Goal: Task Accomplishment & Management: Use online tool/utility

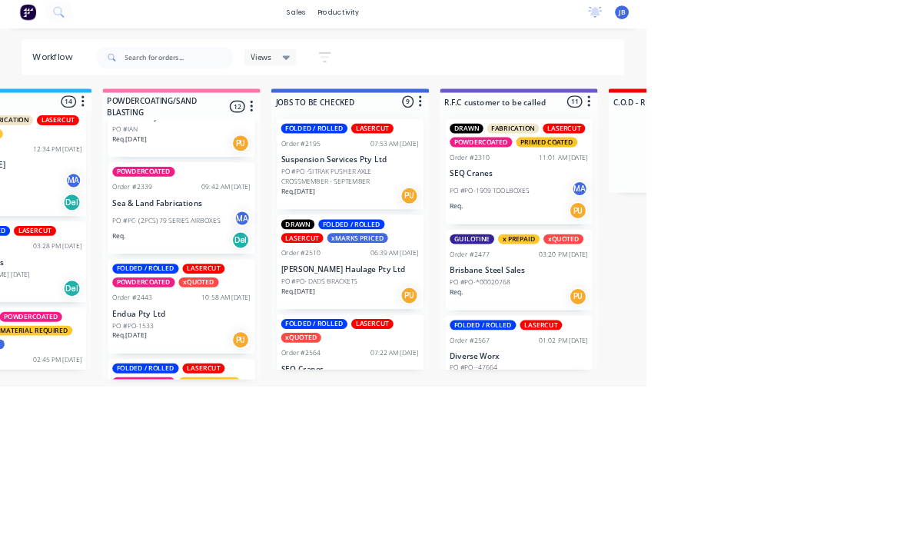
scroll to position [40, 1382]
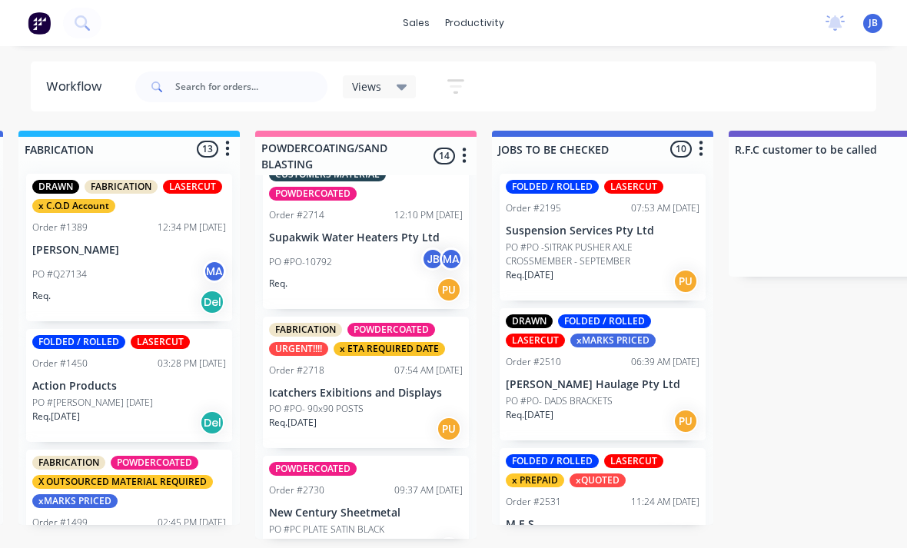
scroll to position [1565, 0]
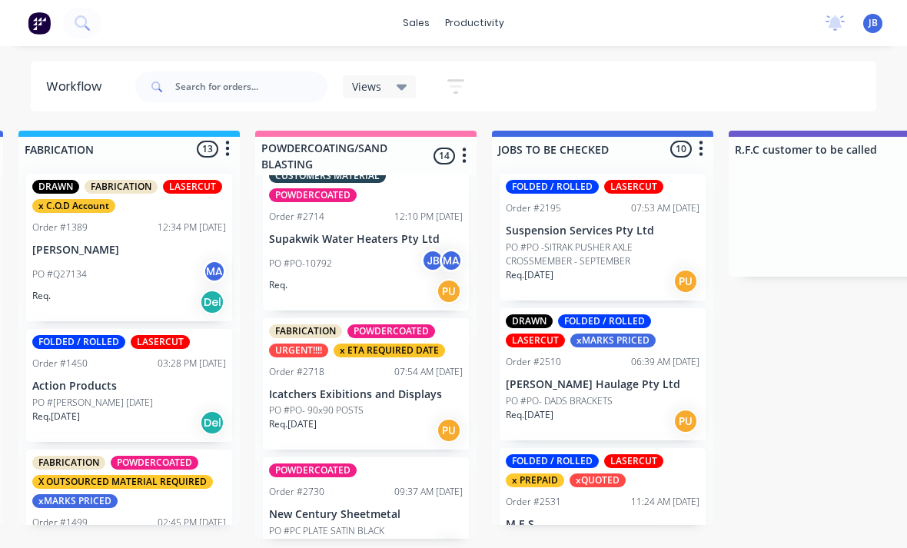
click at [297, 365] on div "Order #2718" at bounding box center [296, 372] width 55 height 14
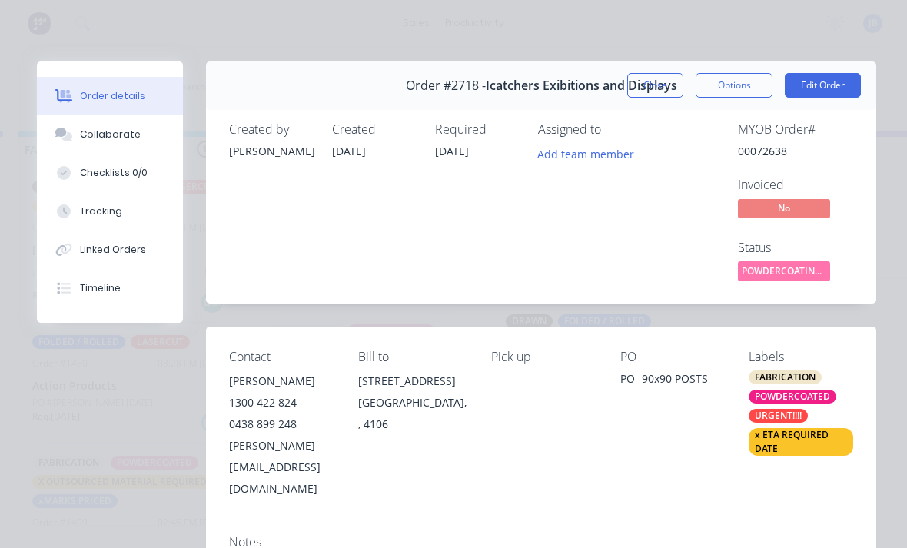
scroll to position [0, 0]
click at [642, 95] on button "Close" at bounding box center [655, 85] width 56 height 25
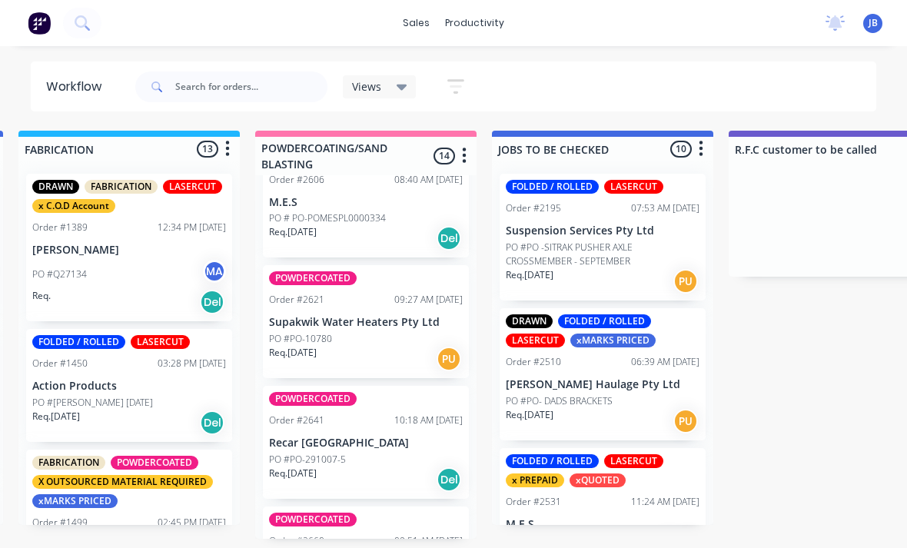
scroll to position [1079, 0]
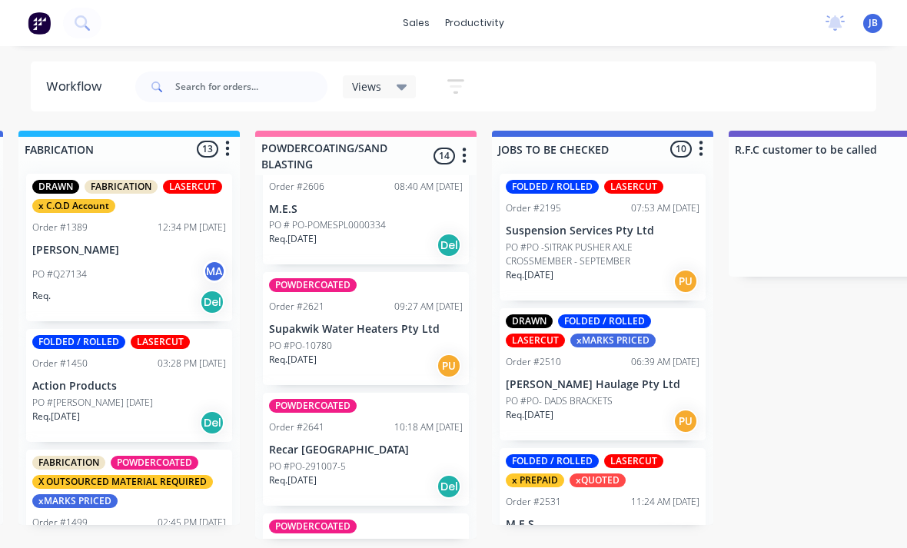
click at [300, 327] on div "POWDERCOATED Order #2621 09:27 AM 14/08/25 Supakwik Water Heaters Pty Ltd PO #P…" at bounding box center [366, 328] width 206 height 113
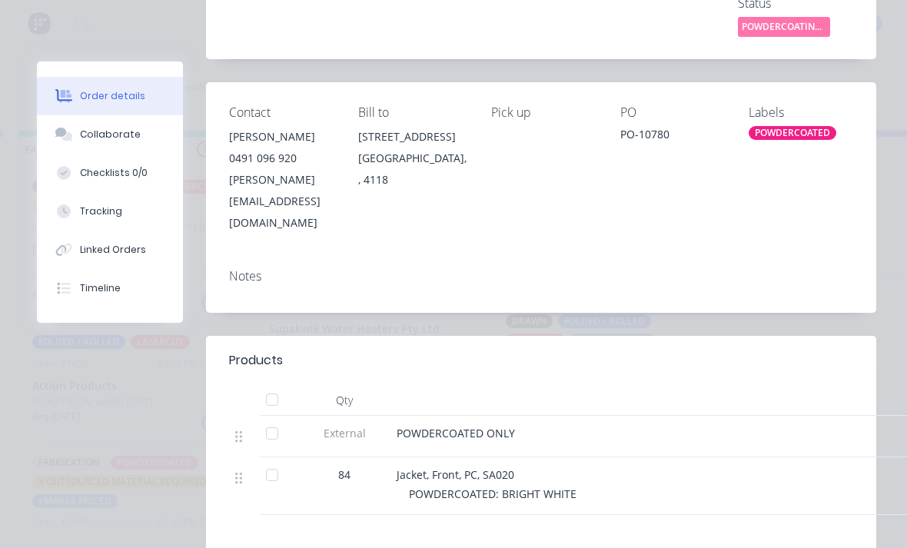
scroll to position [244, 0]
click at [95, 221] on button "Tracking" at bounding box center [110, 211] width 146 height 38
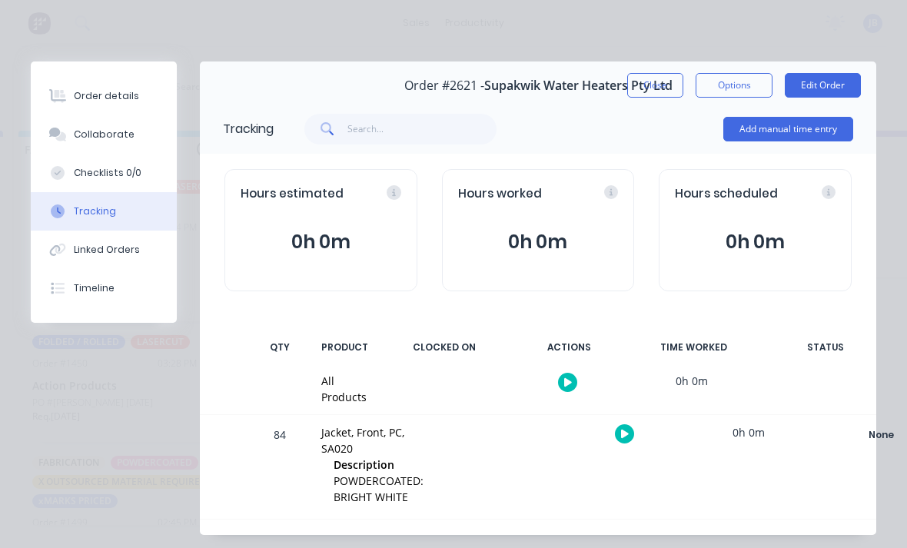
click at [829, 126] on button "Add manual time entry" at bounding box center [788, 129] width 130 height 25
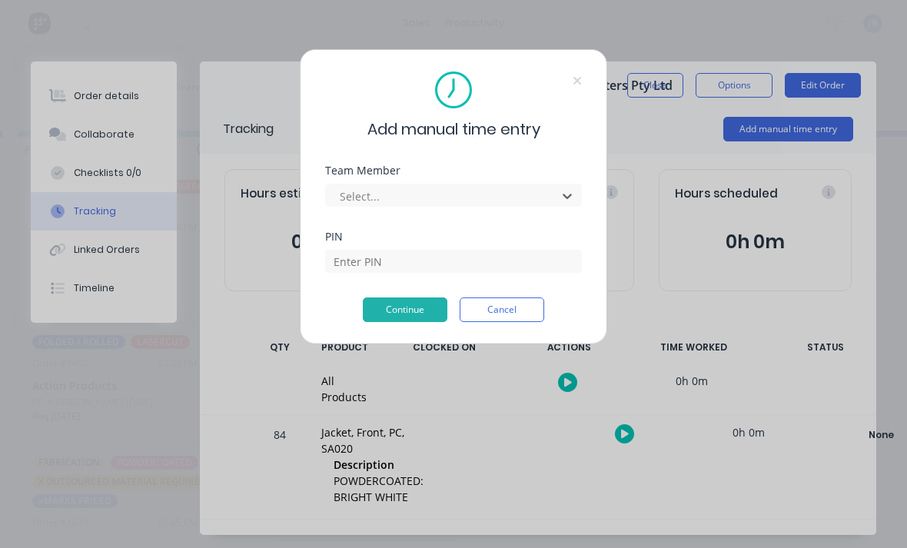
scroll to position [18, 1084]
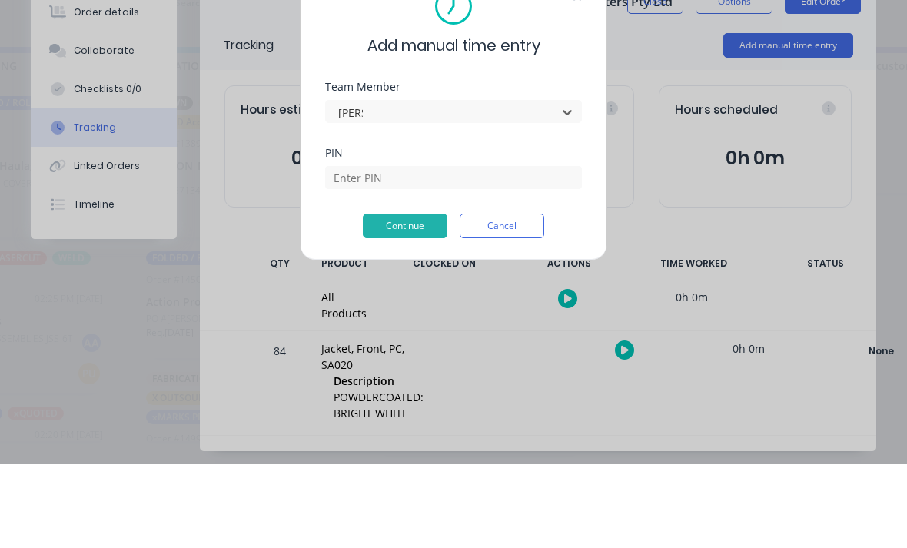
type input "josh"
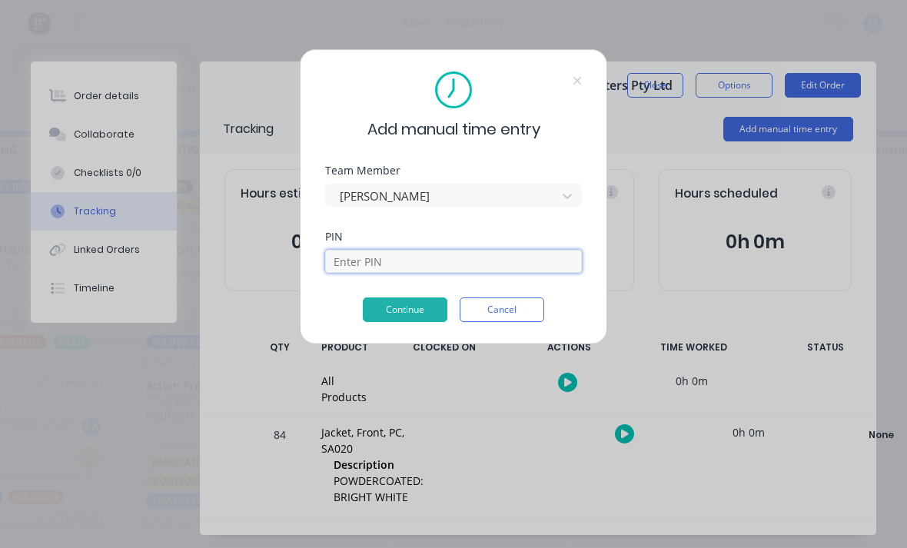
click at [333, 270] on input at bounding box center [453, 261] width 257 height 23
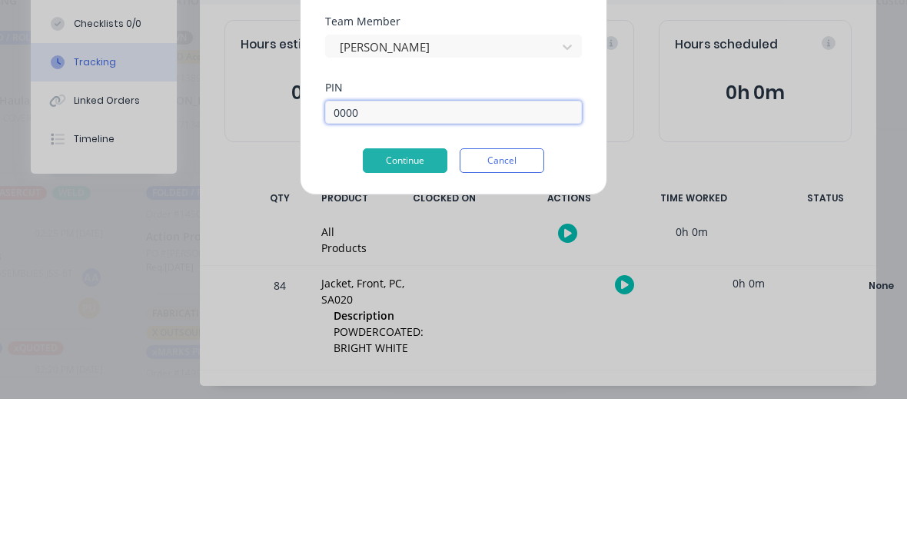
type input "0000"
click at [377, 297] on button "Continue" at bounding box center [405, 309] width 85 height 25
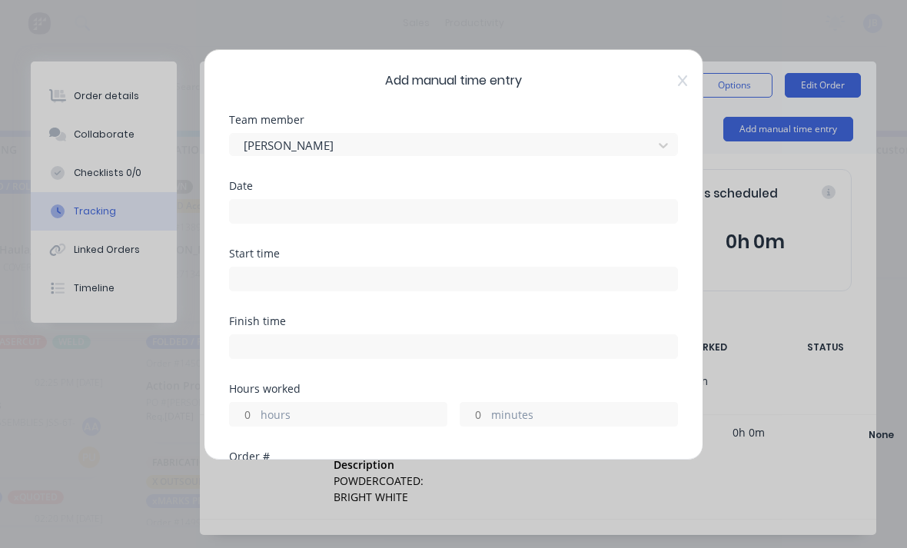
click at [260, 207] on input at bounding box center [453, 211] width 447 height 23
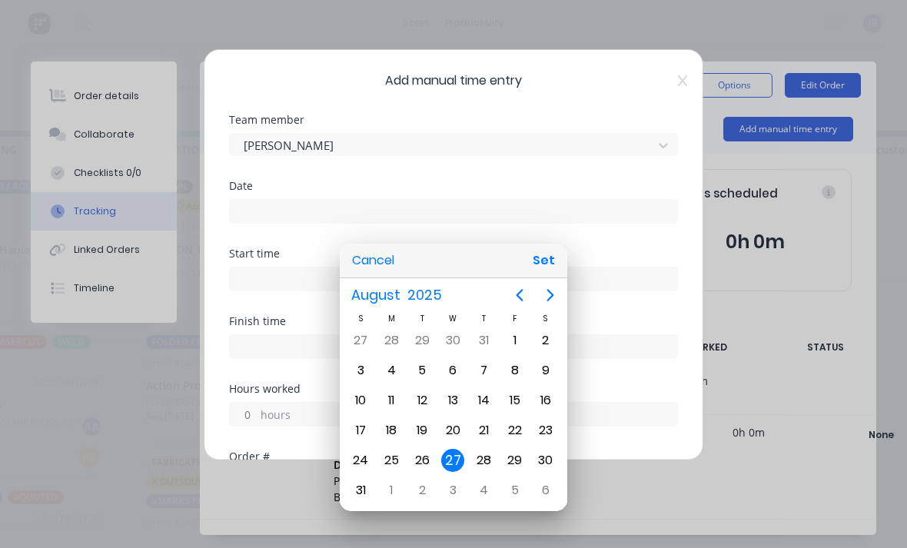
click at [552, 268] on button "Set" at bounding box center [543, 261] width 35 height 28
type input "27/08/2025"
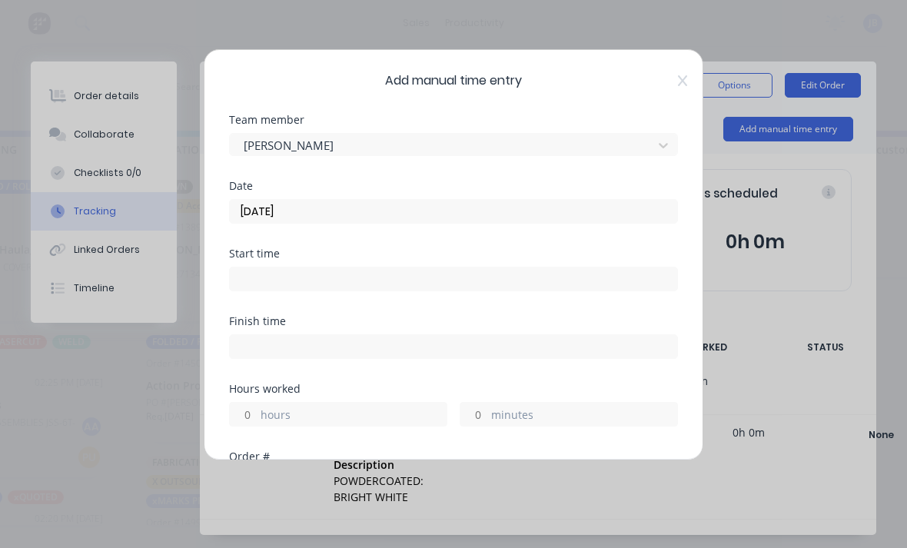
click at [244, 423] on input "hours" at bounding box center [243, 414] width 27 height 23
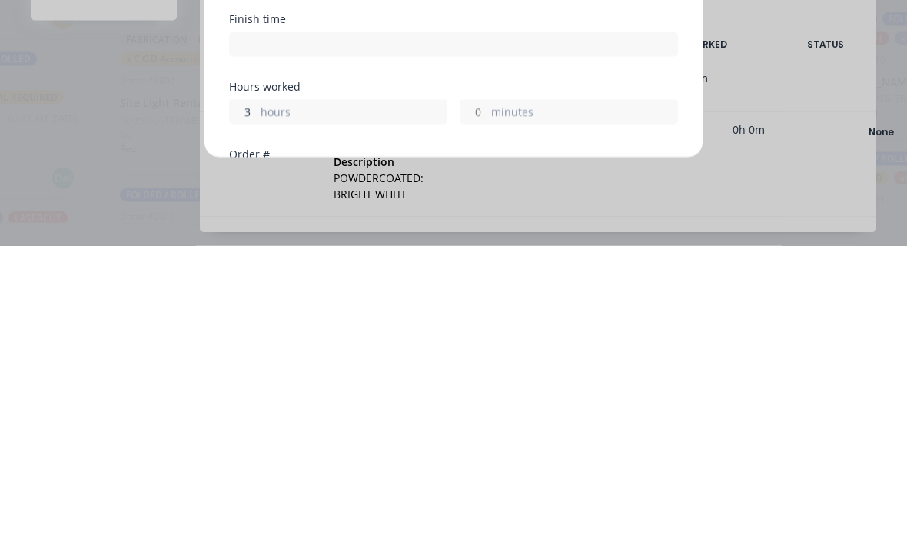
scroll to position [40, 874]
type input "3"
click at [476, 403] on input "minutes" at bounding box center [473, 414] width 27 height 23
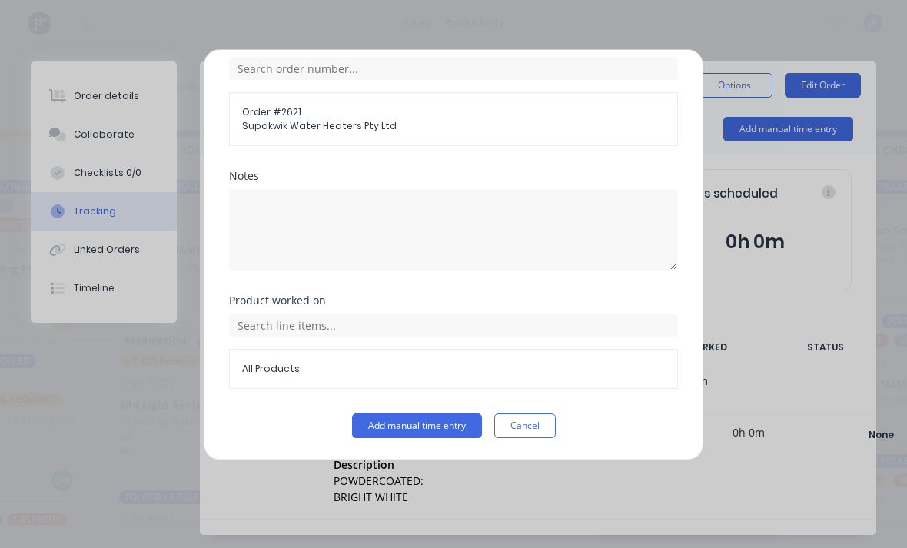
scroll to position [413, 0]
type input "30"
click at [396, 416] on button "Add manual time entry" at bounding box center [417, 425] width 130 height 25
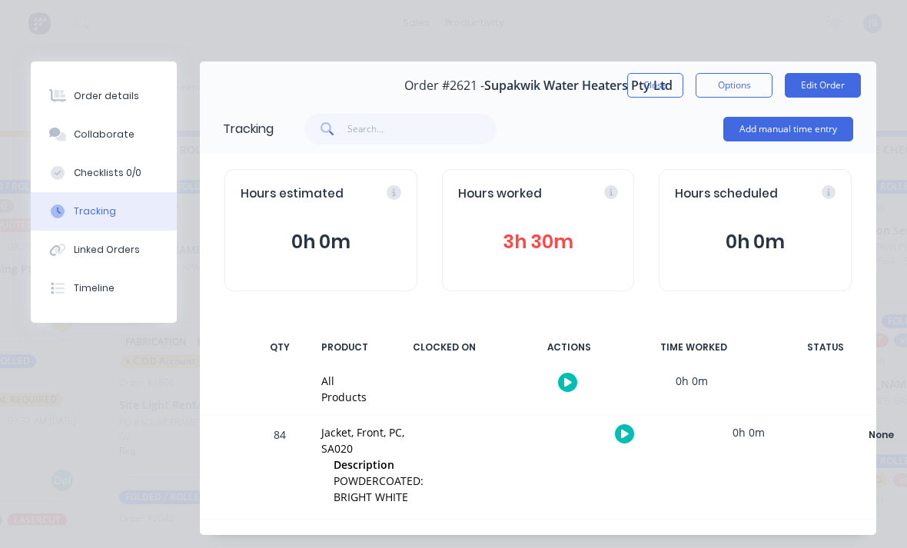
click at [639, 81] on button "Close" at bounding box center [655, 85] width 56 height 25
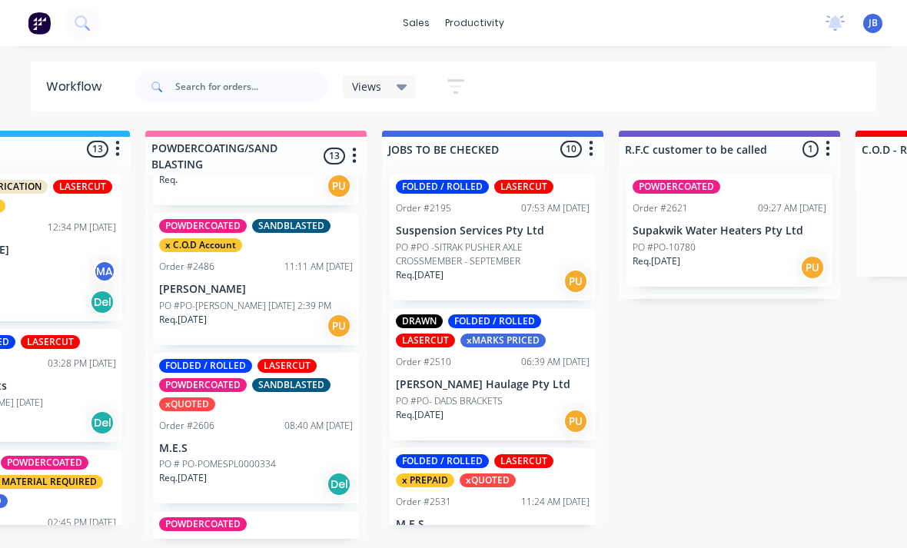
scroll to position [836, 0]
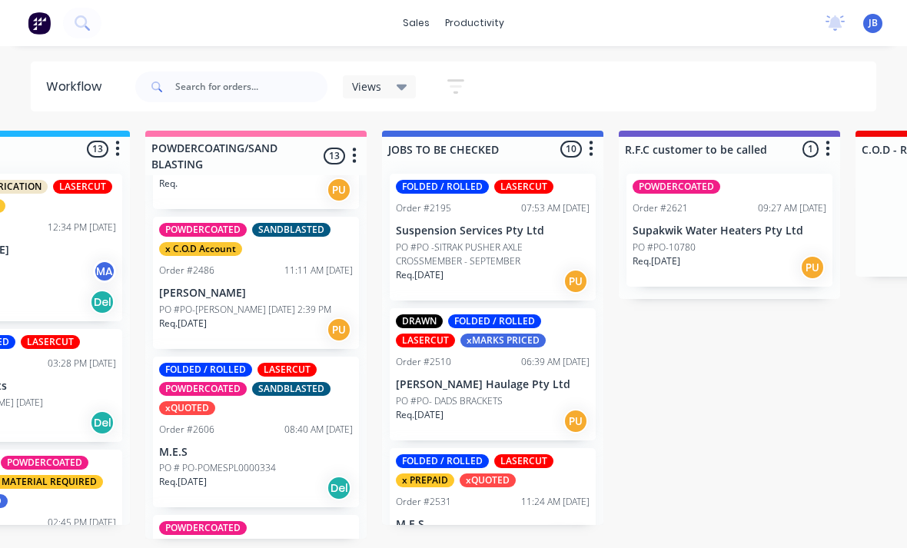
click at [179, 456] on p "M.E.S" at bounding box center [256, 452] width 194 height 13
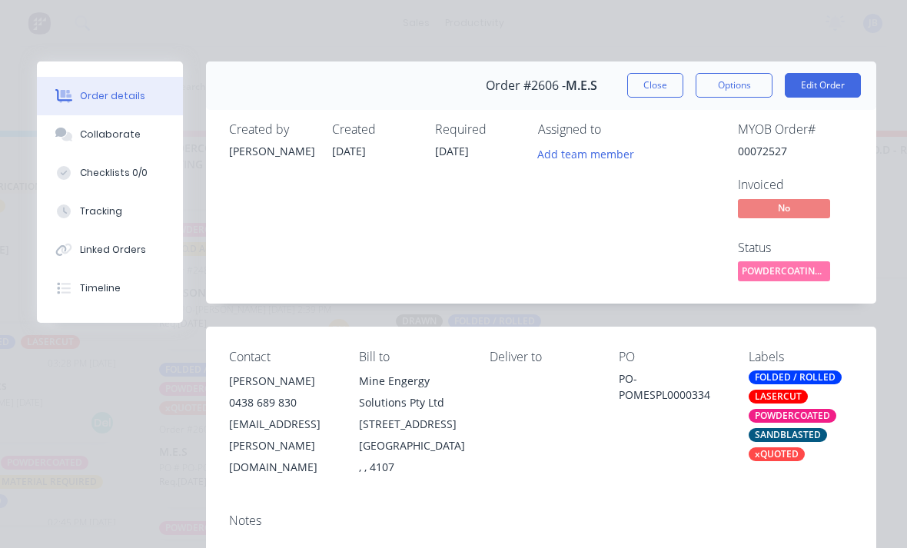
scroll to position [0, 0]
click at [664, 84] on button "Close" at bounding box center [655, 85] width 56 height 25
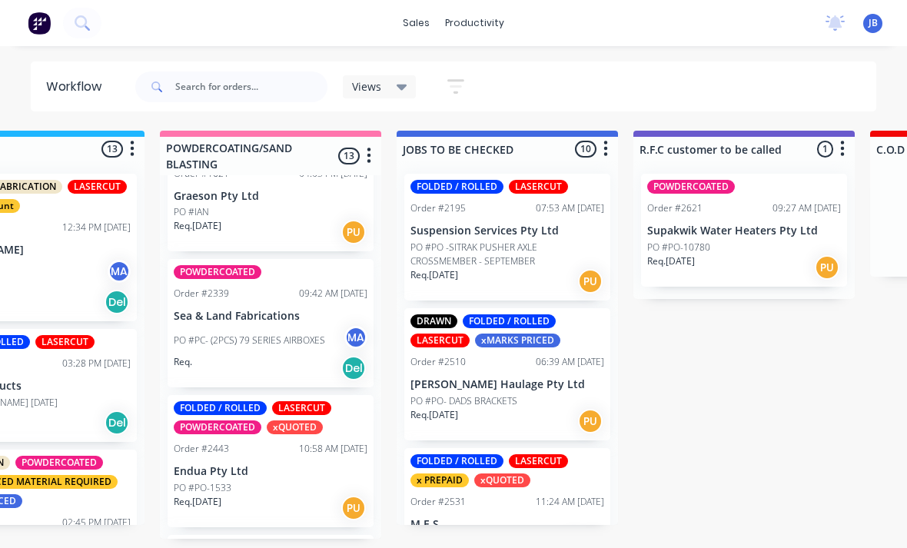
scroll to position [0, 1292]
